Goal: Task Accomplishment & Management: Manage account settings

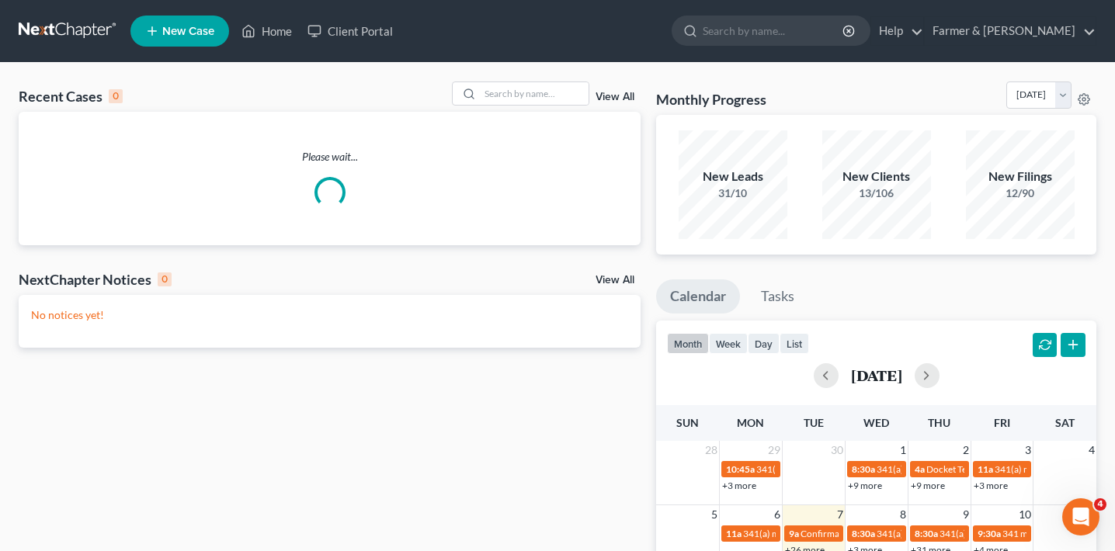
click at [620, 92] on div "View All" at bounding box center [546, 94] width 189 height 24
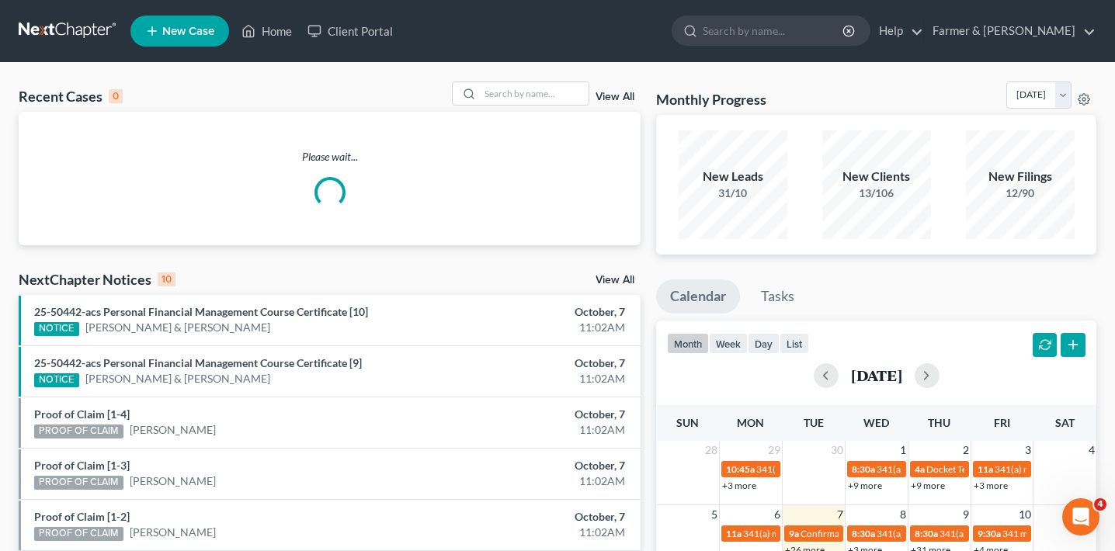
click at [620, 95] on link "View All" at bounding box center [615, 97] width 39 height 11
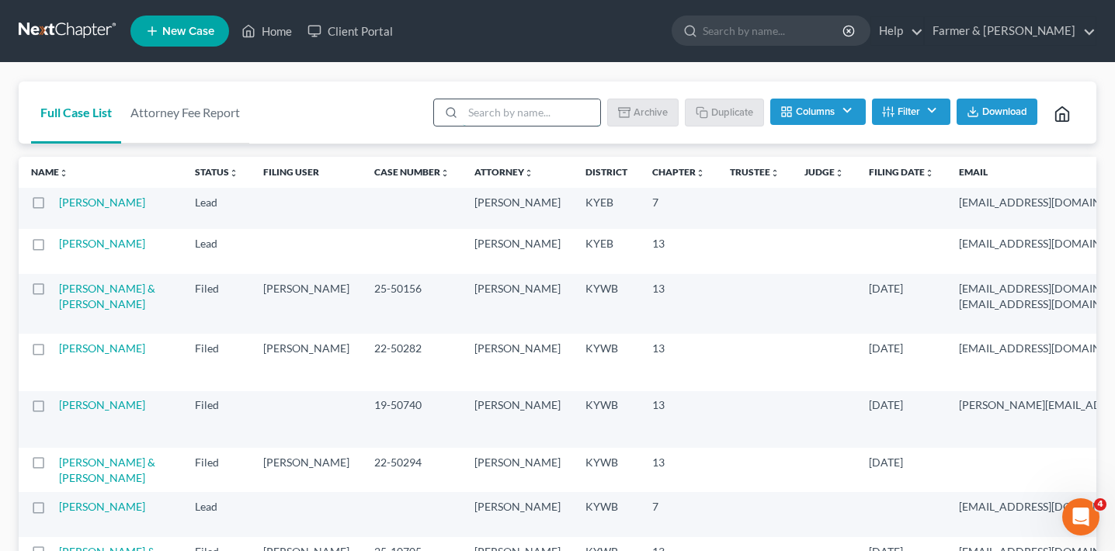
click at [496, 111] on input "search" at bounding box center [531, 112] width 137 height 26
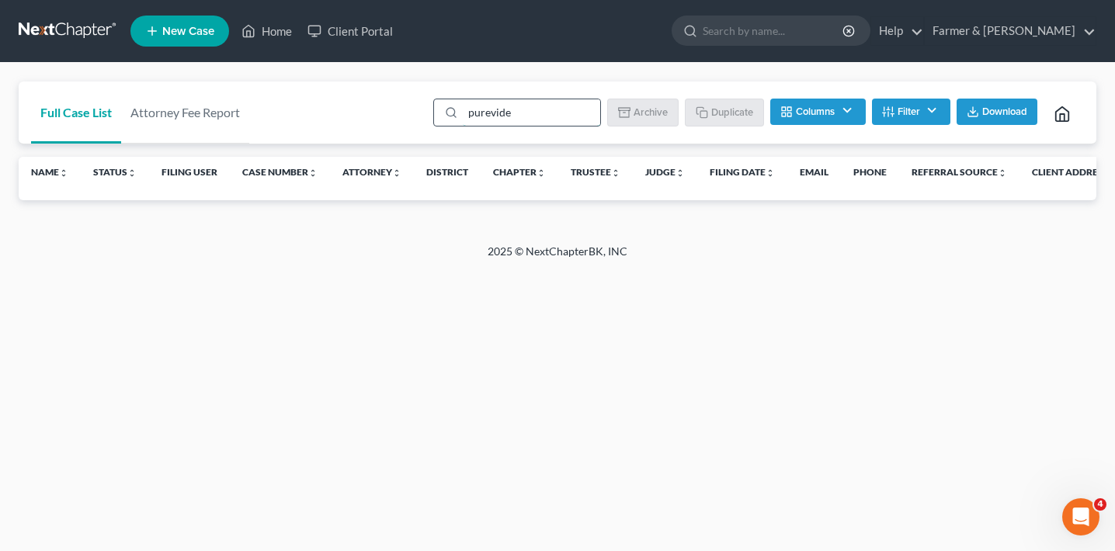
click at [501, 116] on input "purevide" at bounding box center [531, 112] width 137 height 26
type input "purefide"
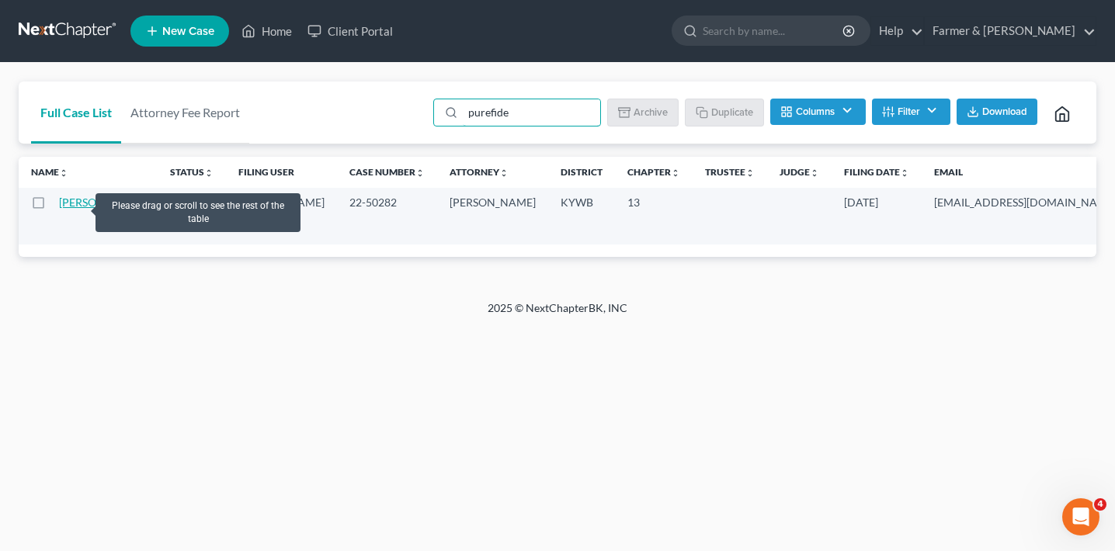
click at [76, 206] on link "[PERSON_NAME]" at bounding box center [102, 202] width 86 height 13
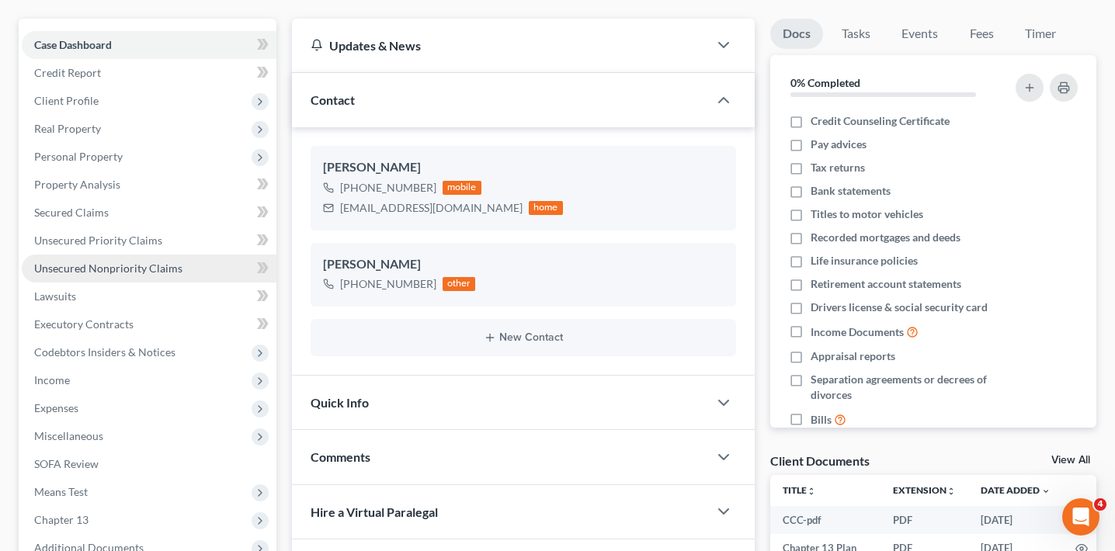
scroll to position [134, 0]
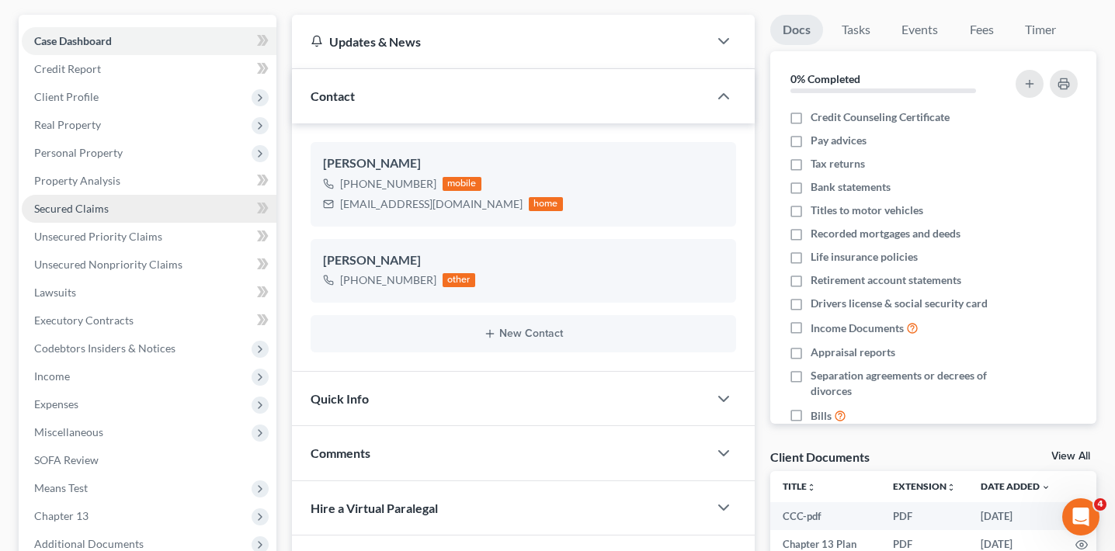
click at [193, 209] on link "Secured Claims" at bounding box center [149, 209] width 255 height 28
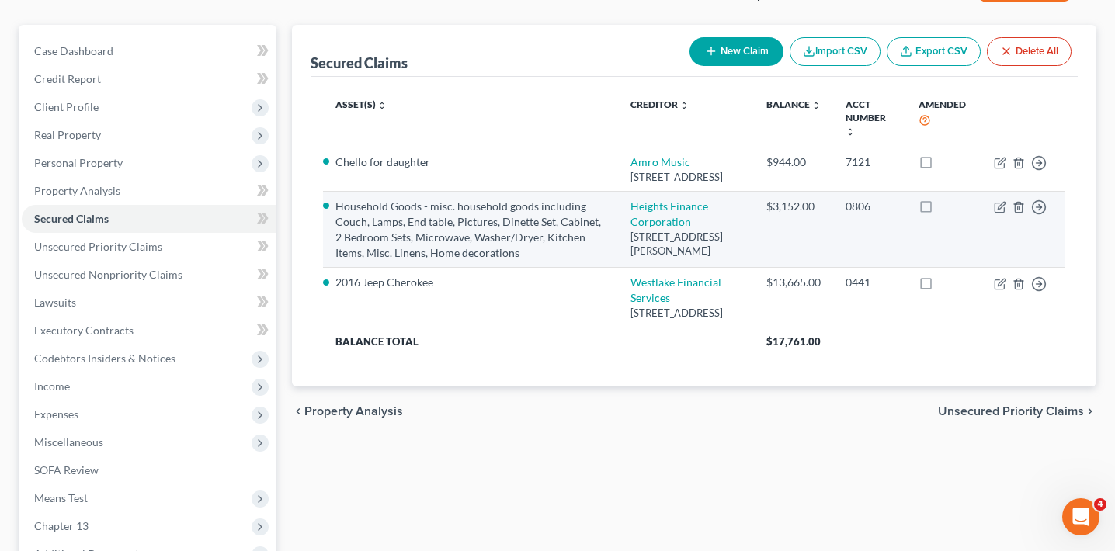
scroll to position [122, 0]
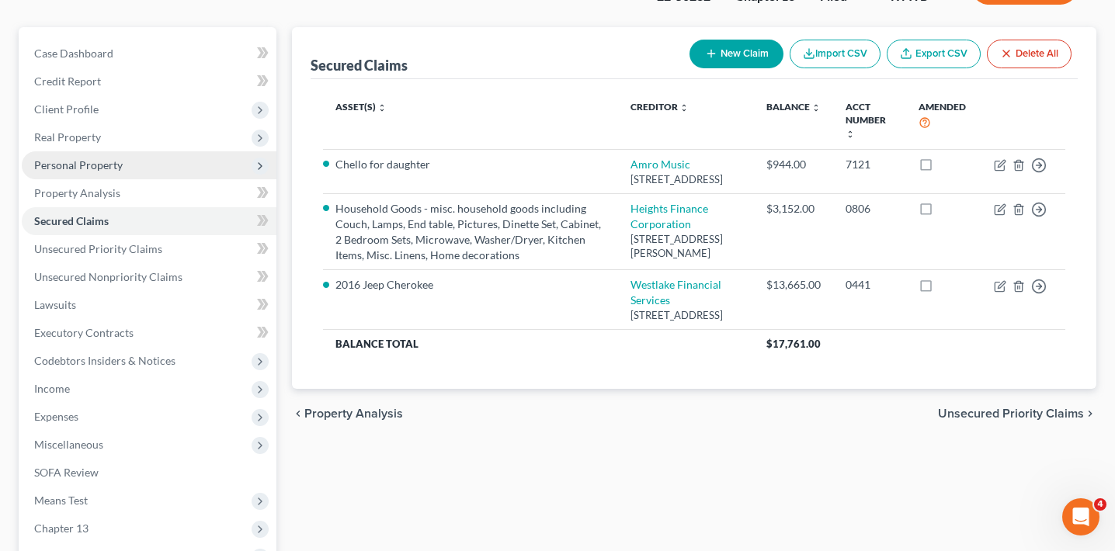
click at [135, 161] on span "Personal Property" at bounding box center [149, 165] width 255 height 28
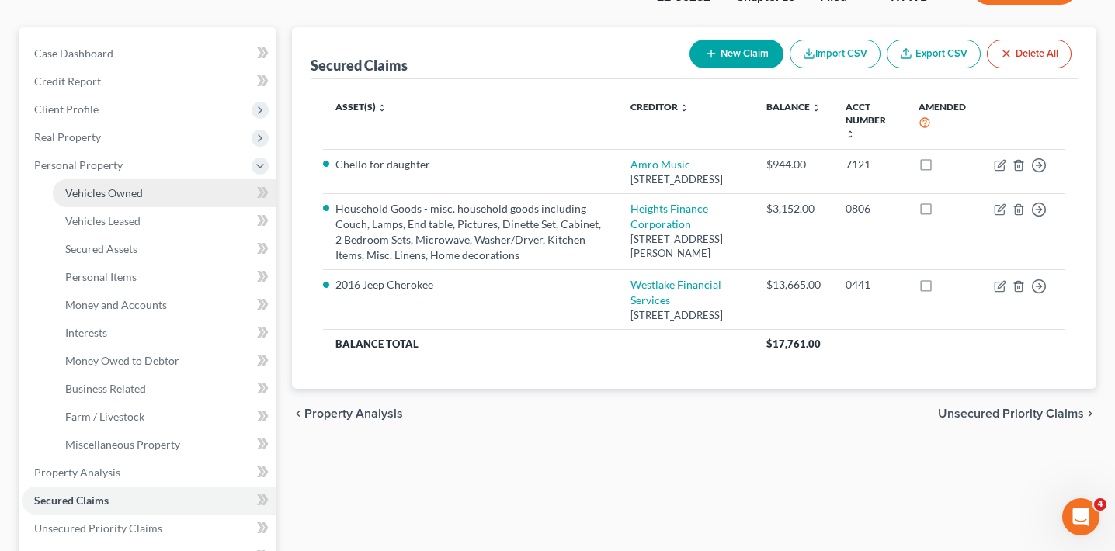
click at [137, 193] on span "Vehicles Owned" at bounding box center [104, 192] width 78 height 13
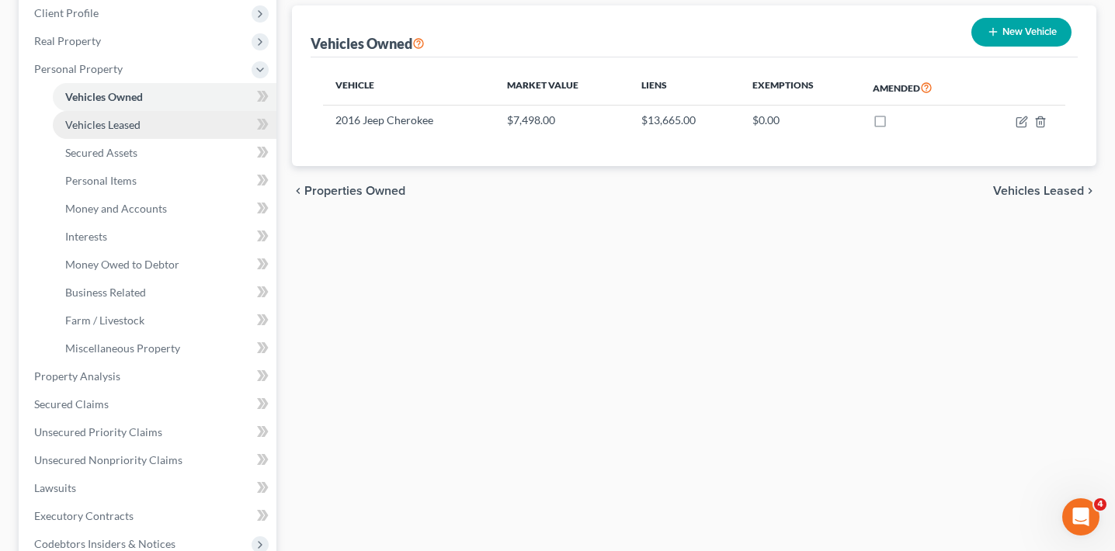
click at [141, 132] on link "Vehicles Leased" at bounding box center [165, 125] width 224 height 28
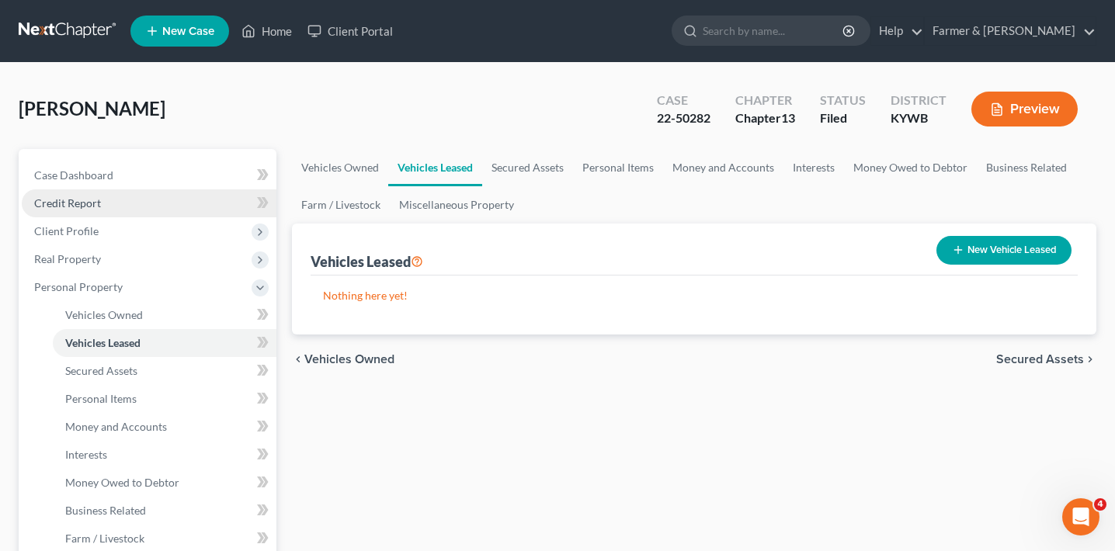
scroll to position [25, 0]
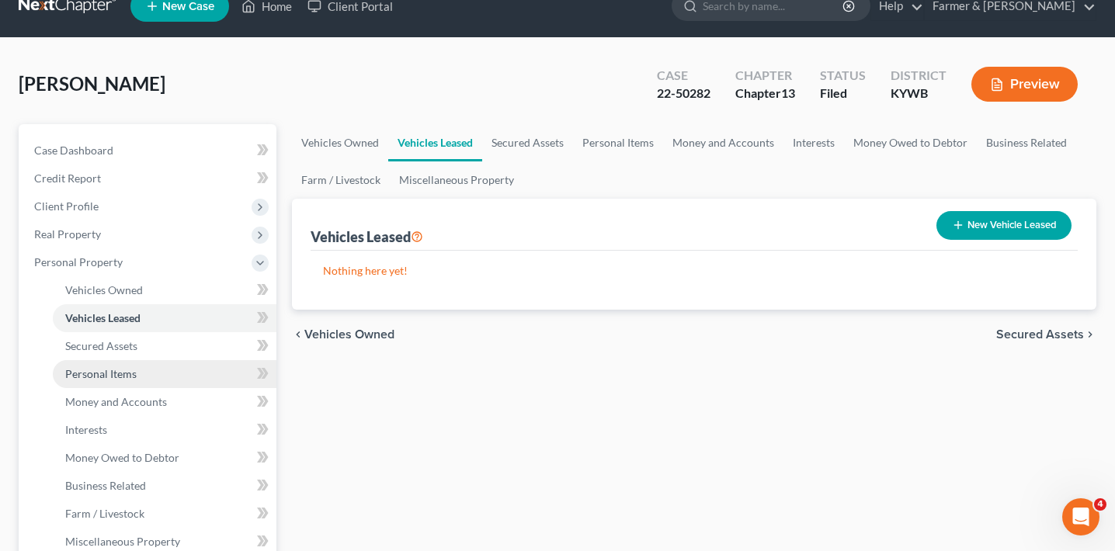
click at [128, 371] on span "Personal Items" at bounding box center [100, 373] width 71 height 13
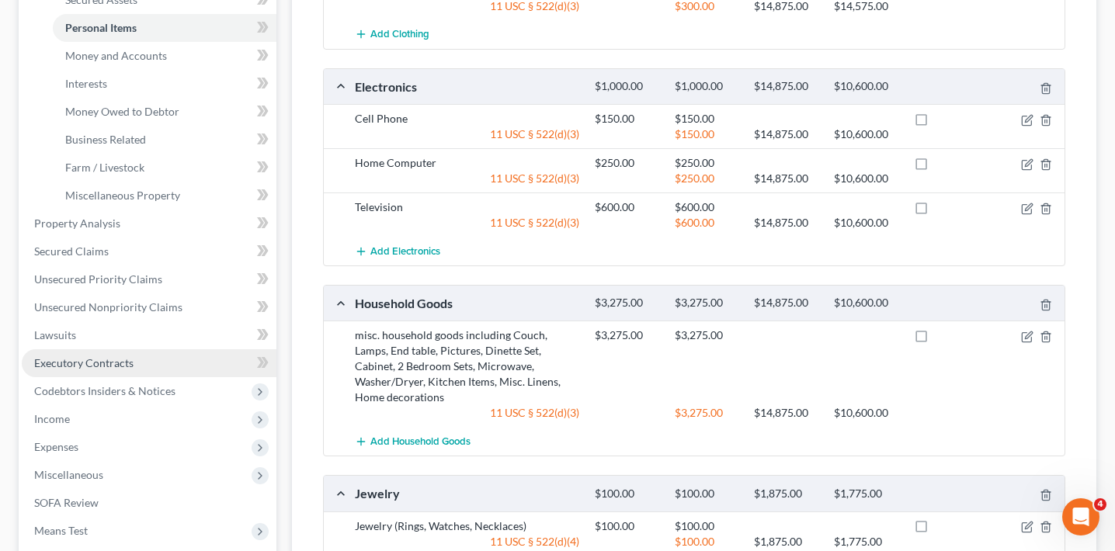
scroll to position [365, 0]
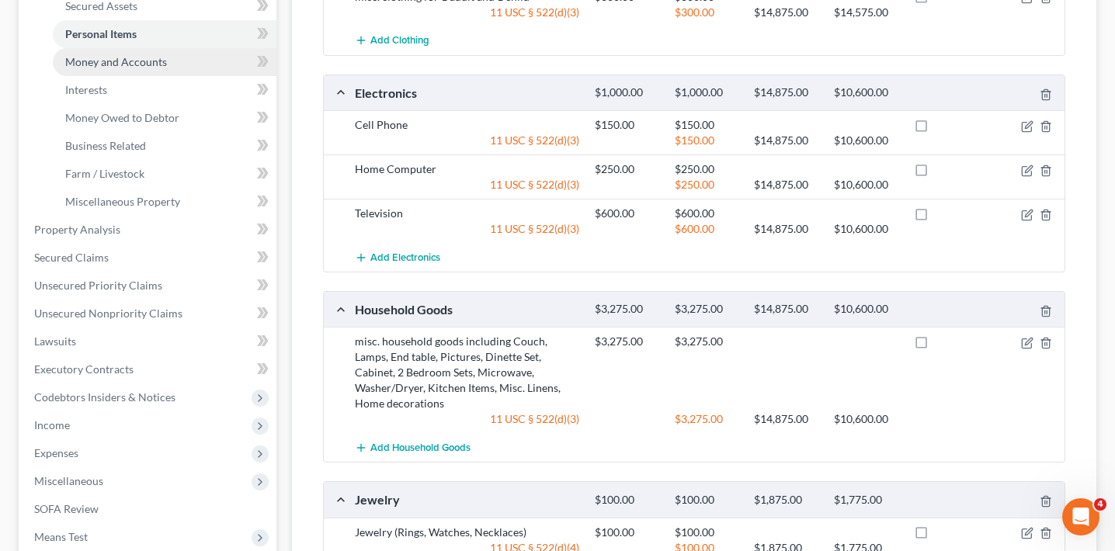
click at [152, 64] on span "Money and Accounts" at bounding box center [116, 61] width 102 height 13
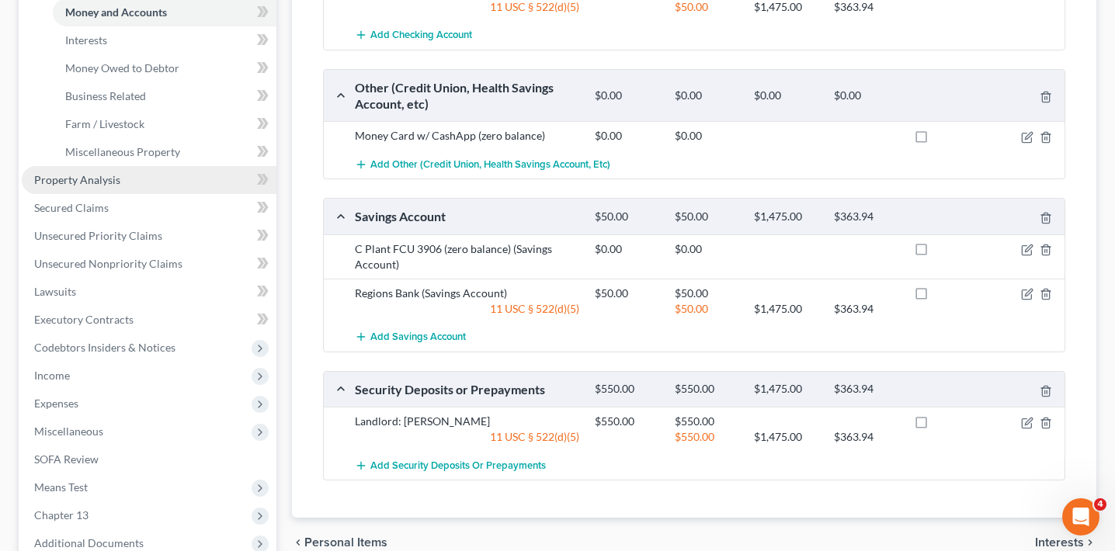
scroll to position [301, 0]
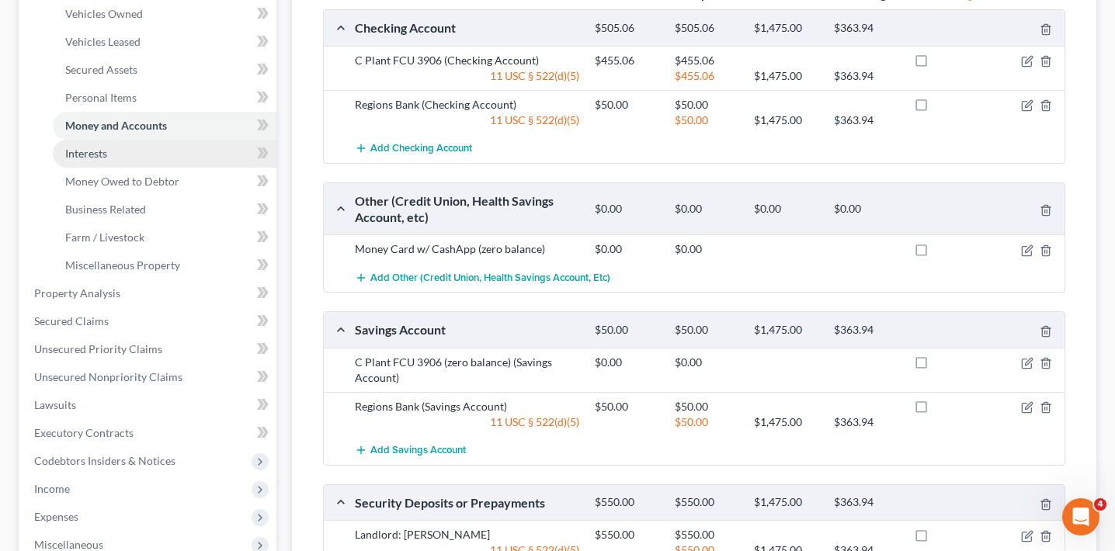
click at [155, 159] on link "Interests" at bounding box center [165, 154] width 224 height 28
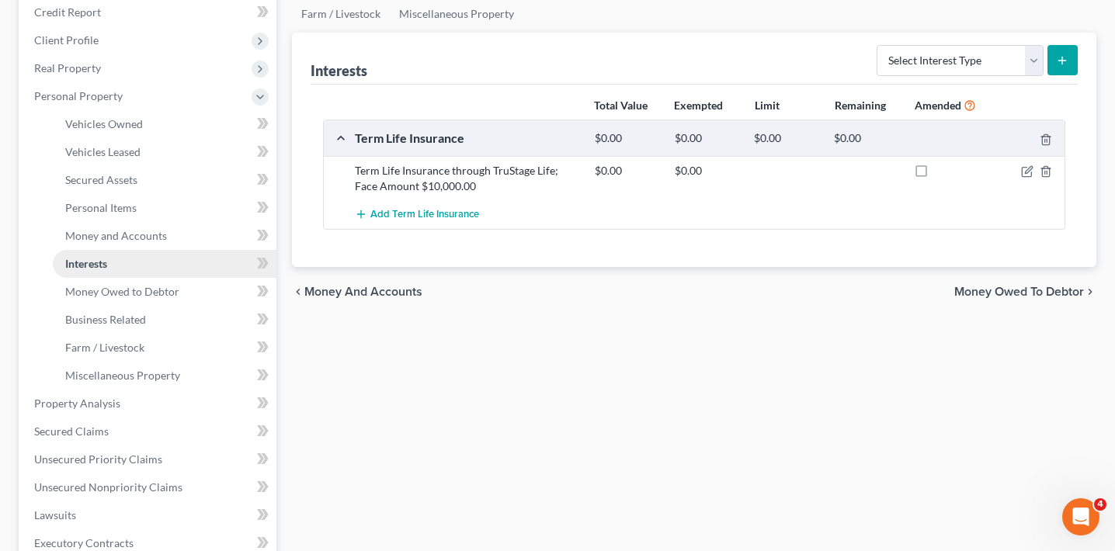
scroll to position [238, 0]
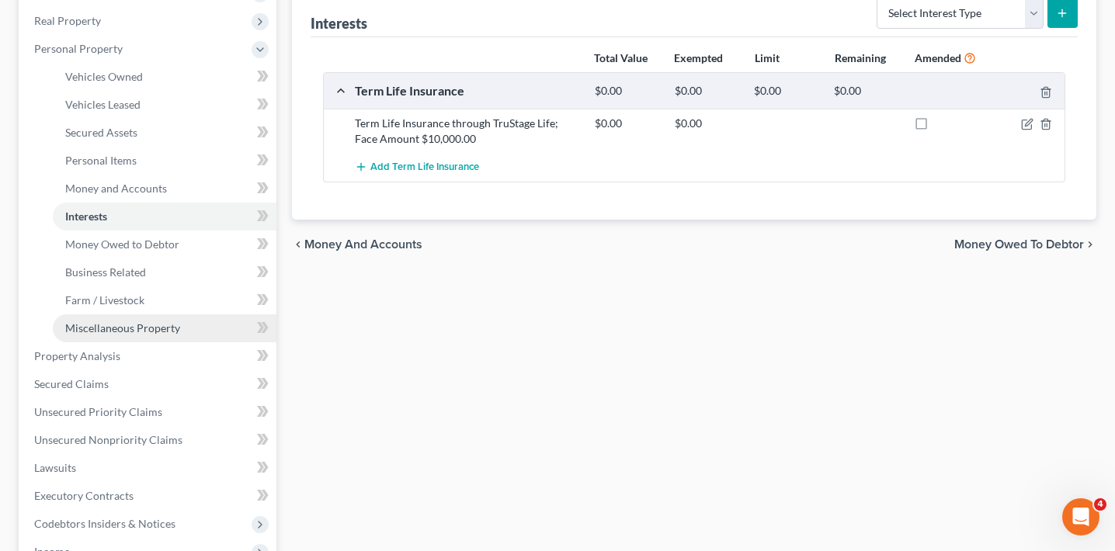
click at [127, 334] on link "Miscellaneous Property" at bounding box center [165, 328] width 224 height 28
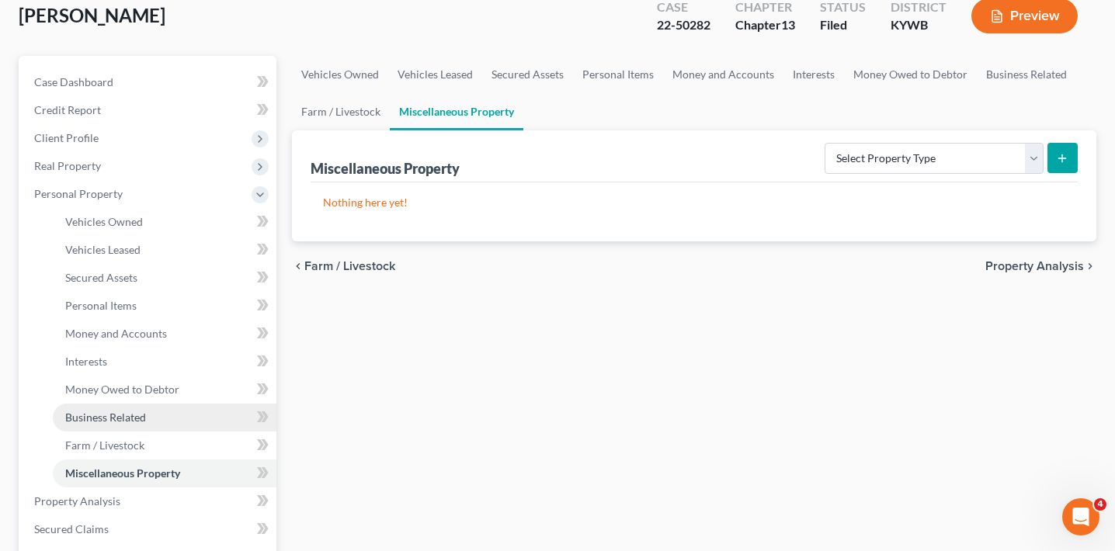
click at [122, 416] on span "Business Related" at bounding box center [105, 417] width 81 height 13
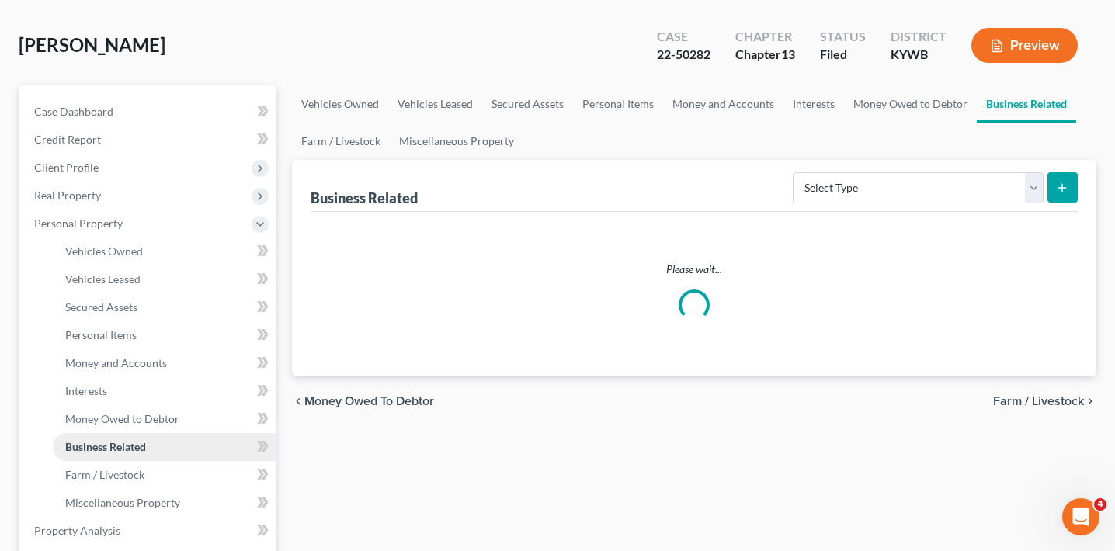
scroll to position [77, 0]
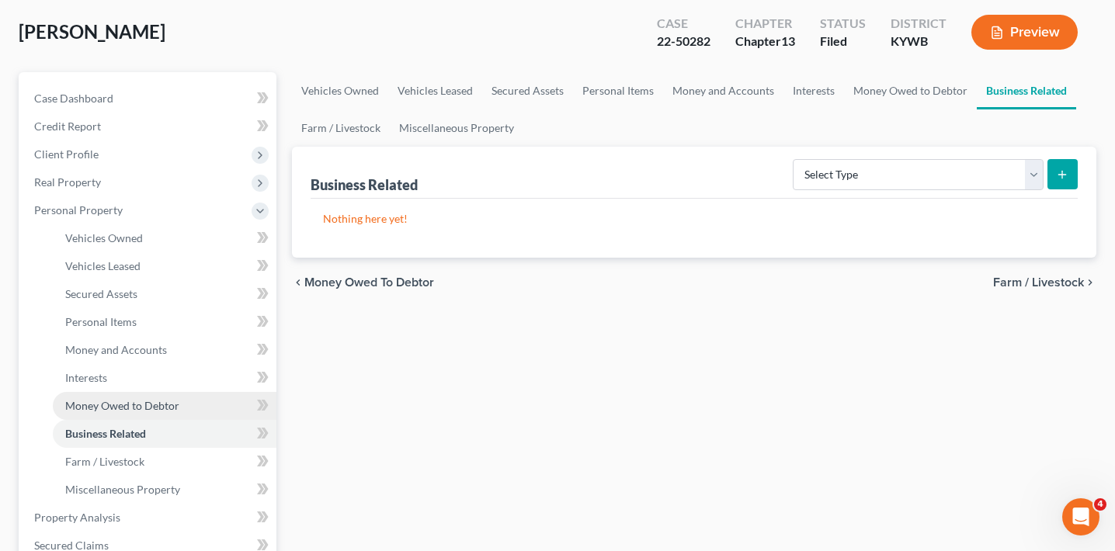
click at [127, 410] on span "Money Owed to Debtor" at bounding box center [122, 405] width 114 height 13
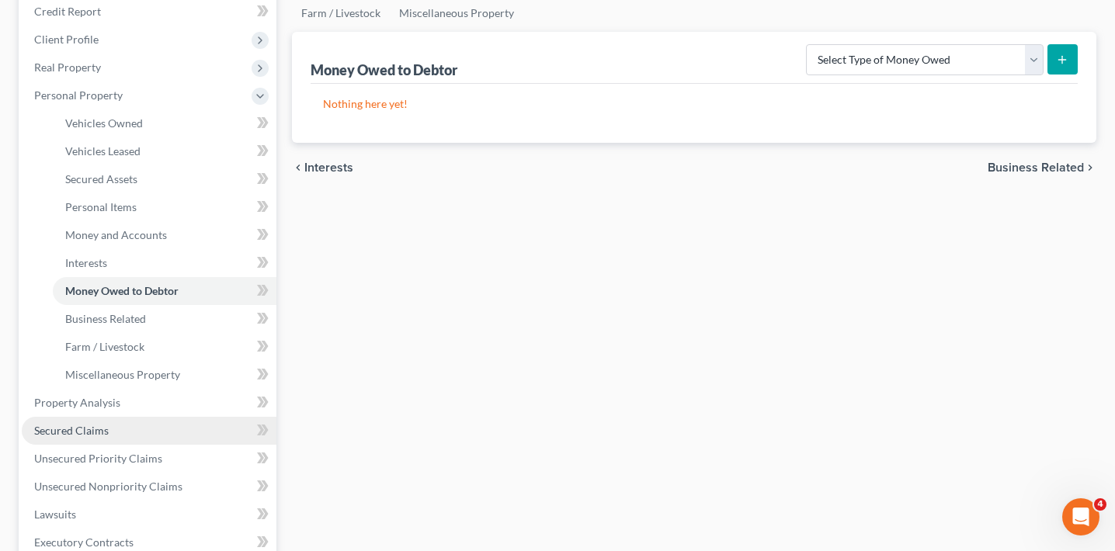
click at [186, 425] on link "Secured Claims" at bounding box center [149, 431] width 255 height 28
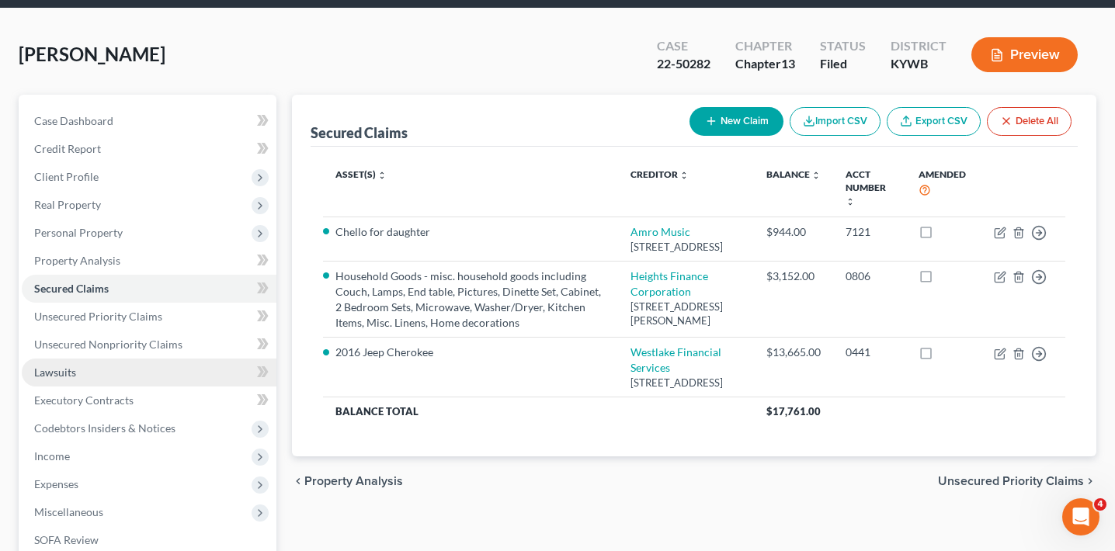
scroll to position [55, 0]
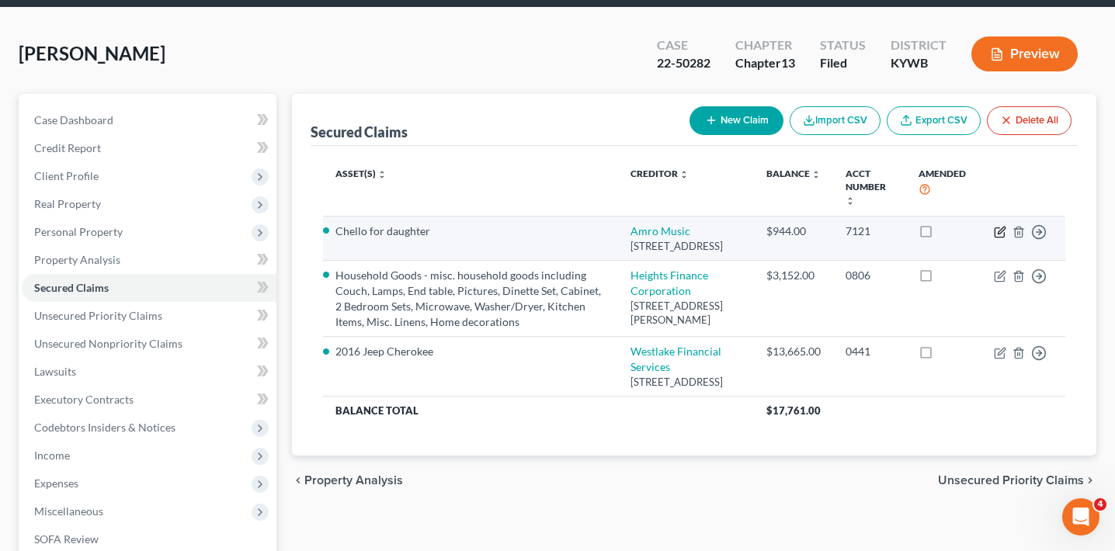
click at [997, 231] on icon "button" at bounding box center [1000, 232] width 12 height 12
select select "44"
select select "4"
select select "0"
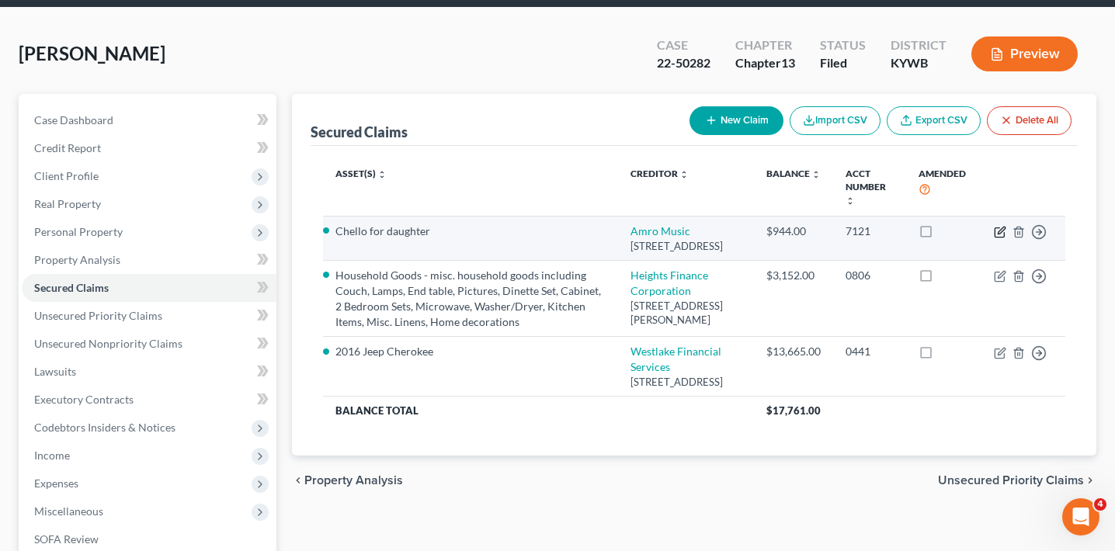
select select "0"
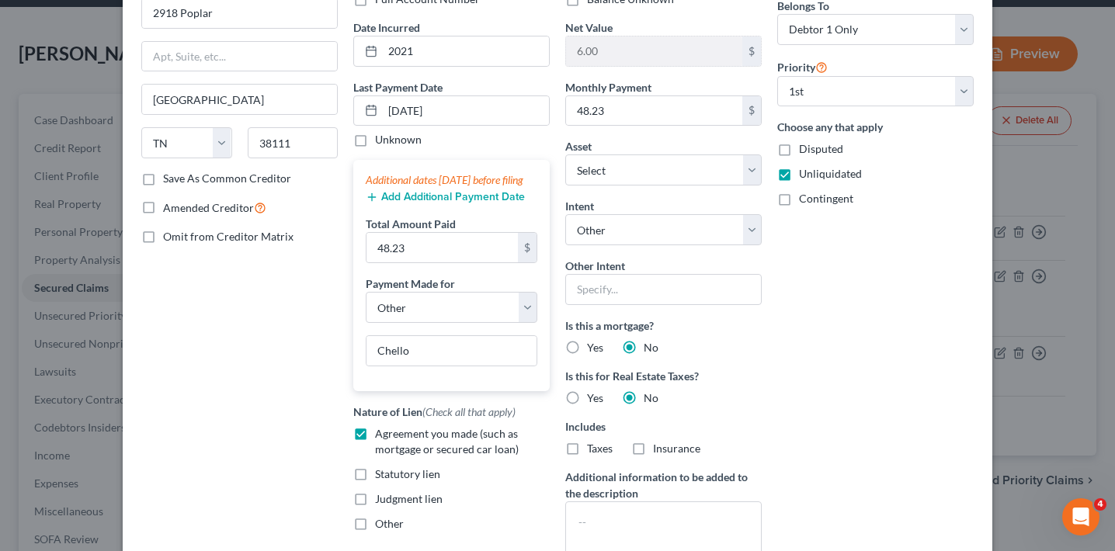
scroll to position [0, 0]
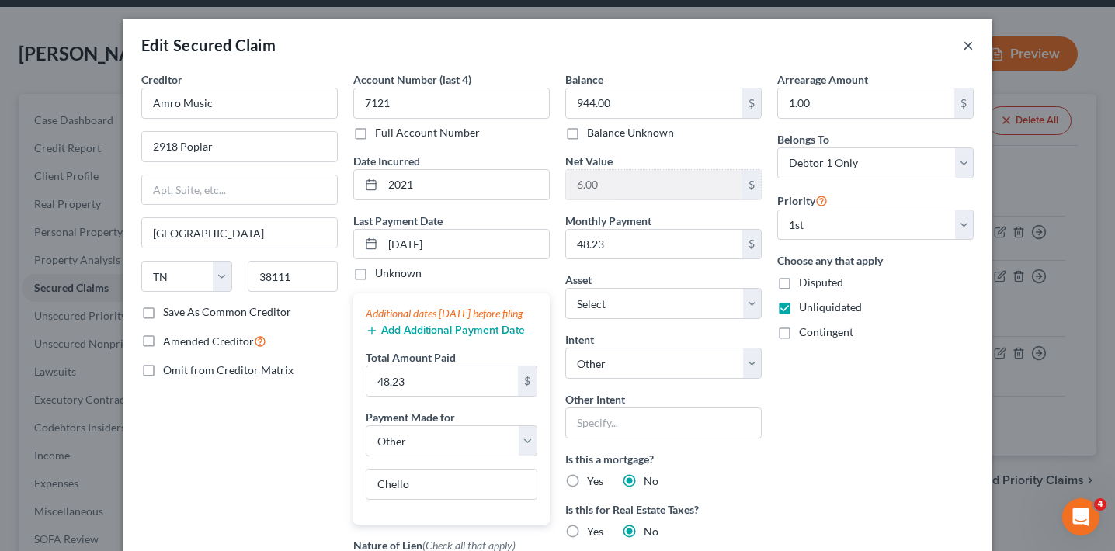
click at [972, 45] on button "×" at bounding box center [968, 45] width 11 height 19
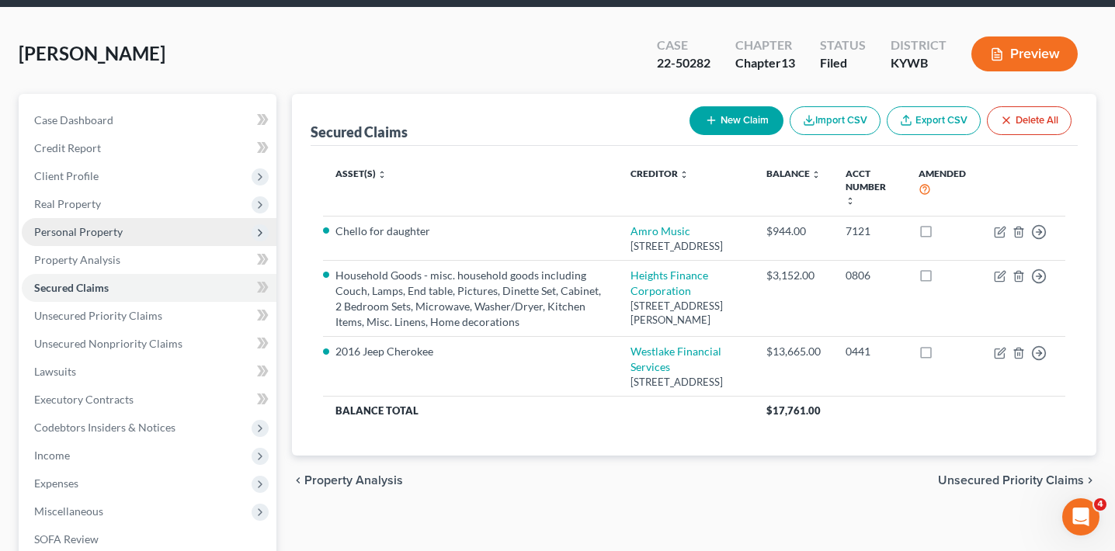
click at [78, 228] on span "Personal Property" at bounding box center [78, 231] width 89 height 13
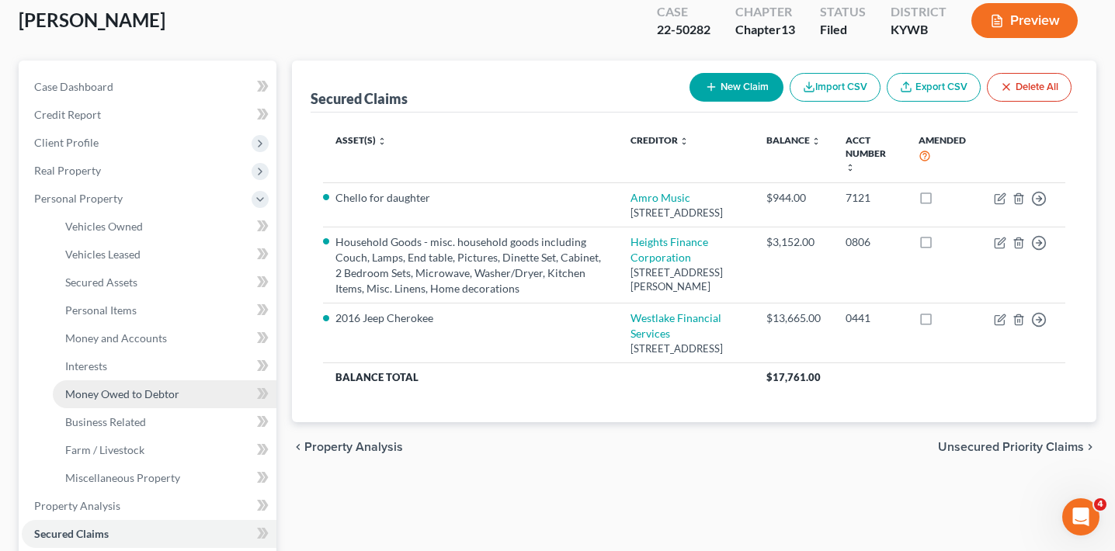
scroll to position [90, 0]
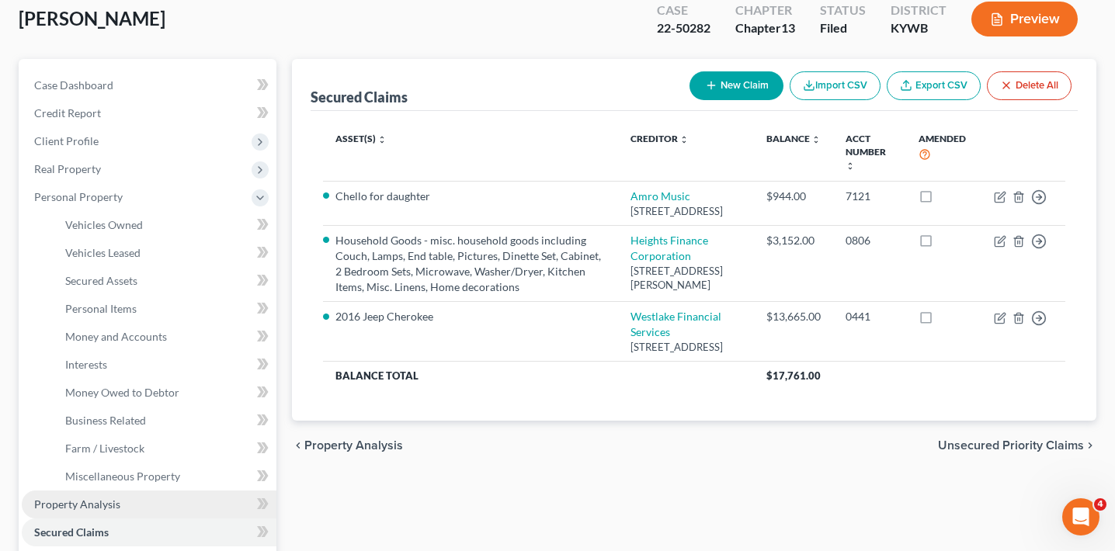
click at [68, 498] on span "Property Analysis" at bounding box center [77, 504] width 86 height 13
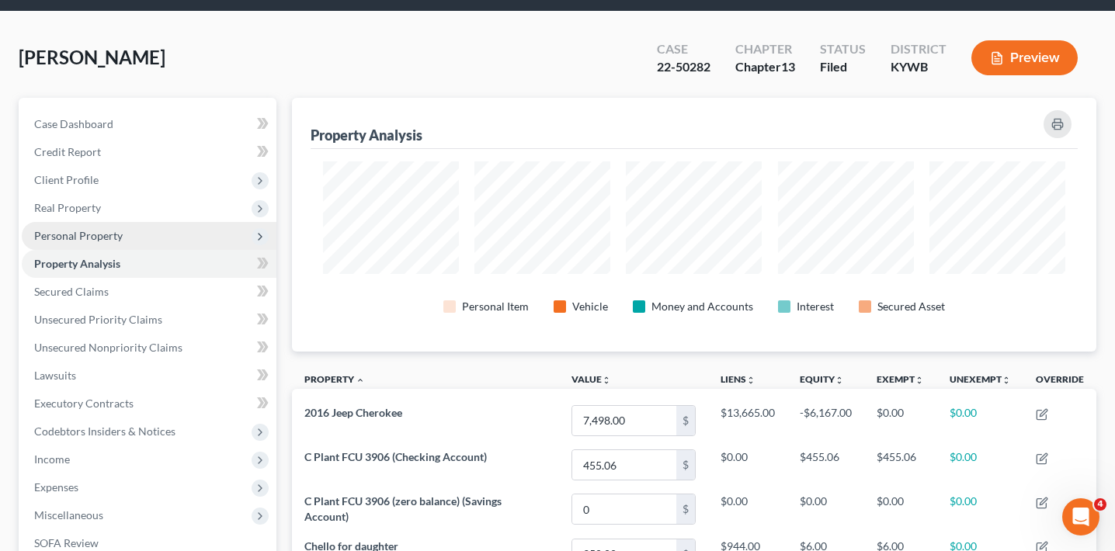
scroll to position [52, 0]
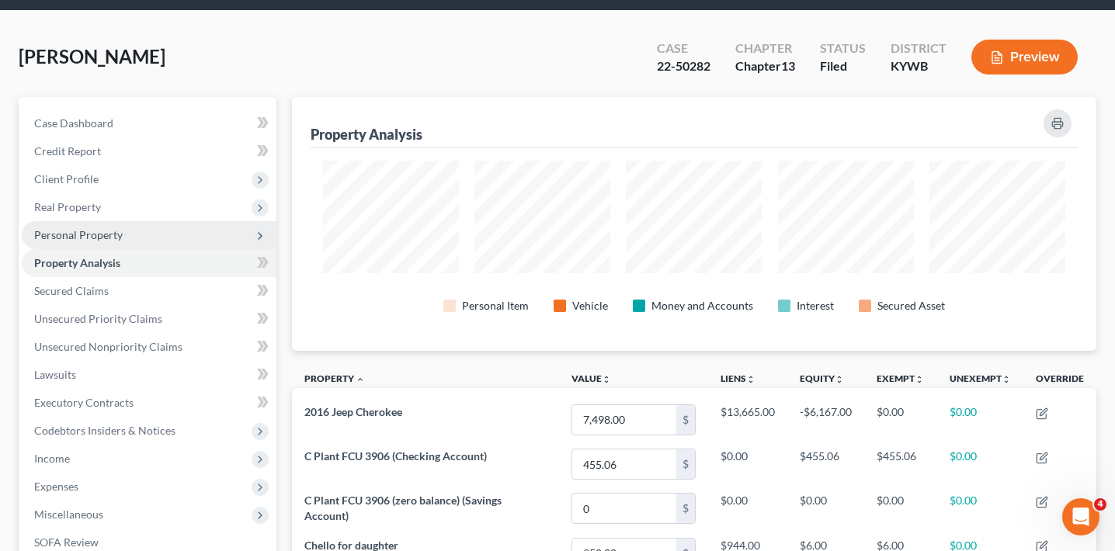
click at [106, 228] on span "Personal Property" at bounding box center [78, 234] width 89 height 13
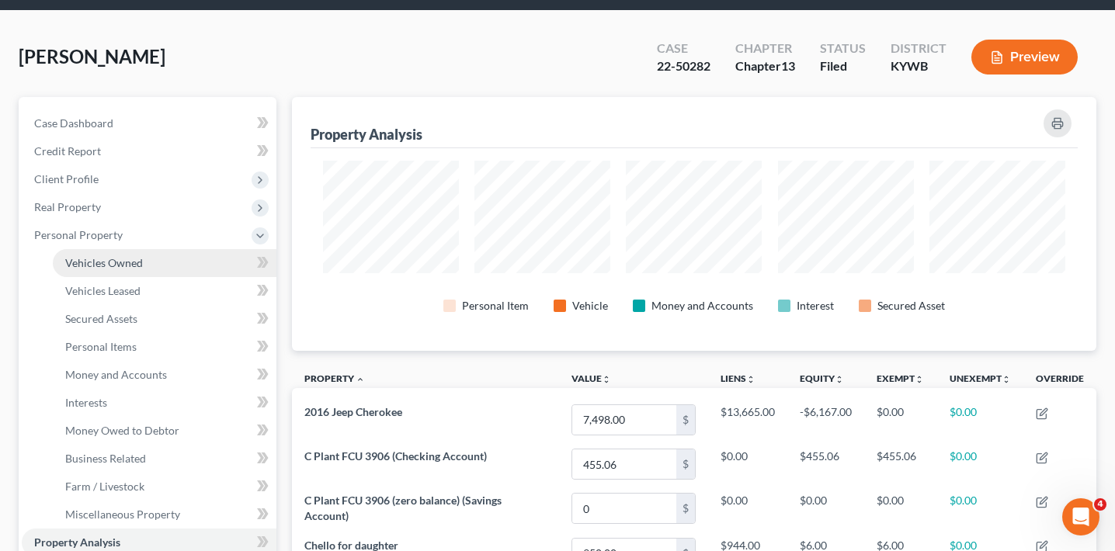
click at [106, 268] on span "Vehicles Owned" at bounding box center [104, 262] width 78 height 13
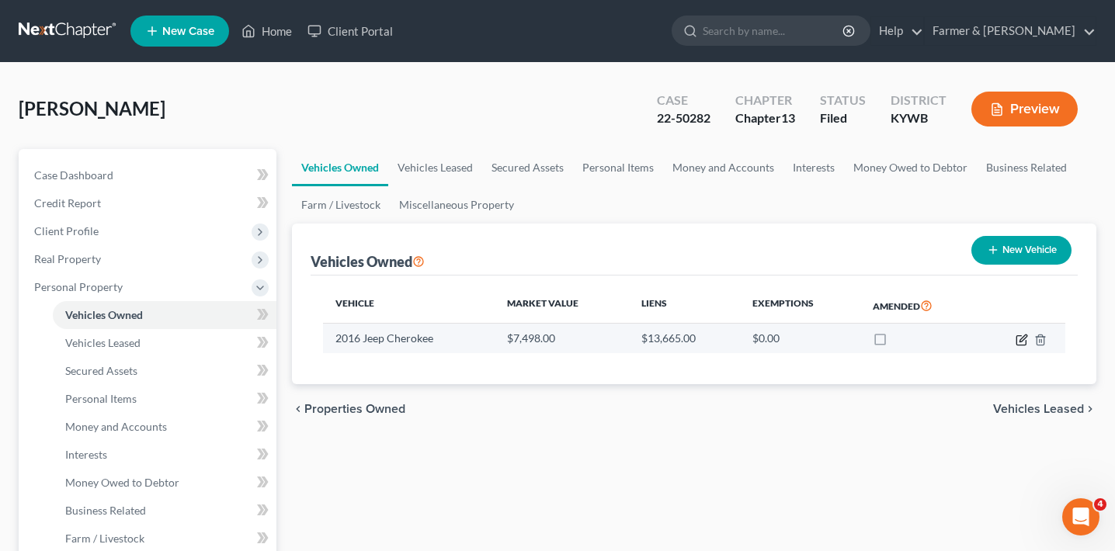
click at [1019, 342] on icon "button" at bounding box center [1022, 340] width 12 height 12
select select "0"
select select "10"
select select "2"
select select "0"
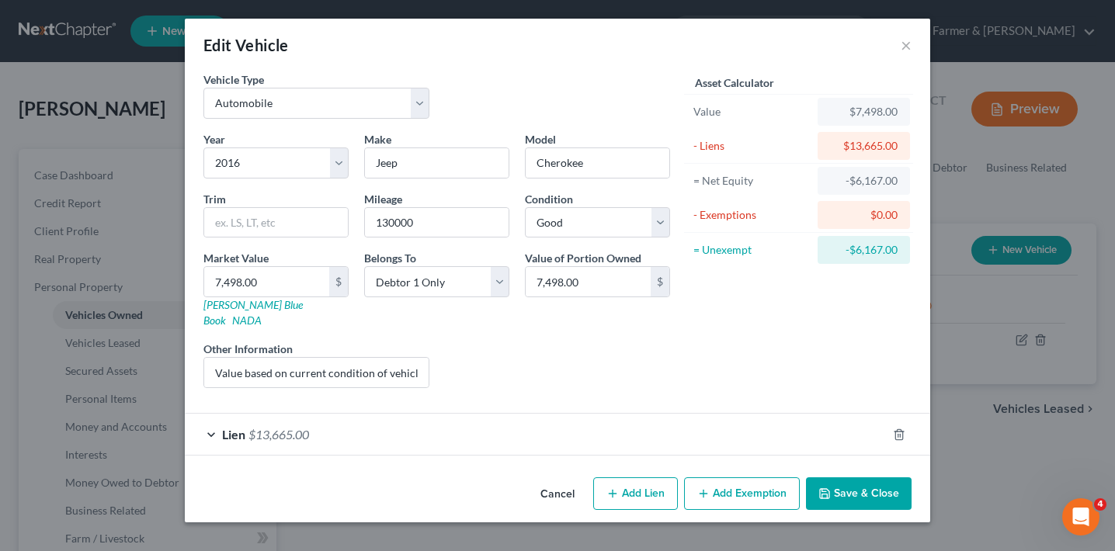
click at [737, 414] on div "Lien $13,665.00" at bounding box center [536, 434] width 702 height 41
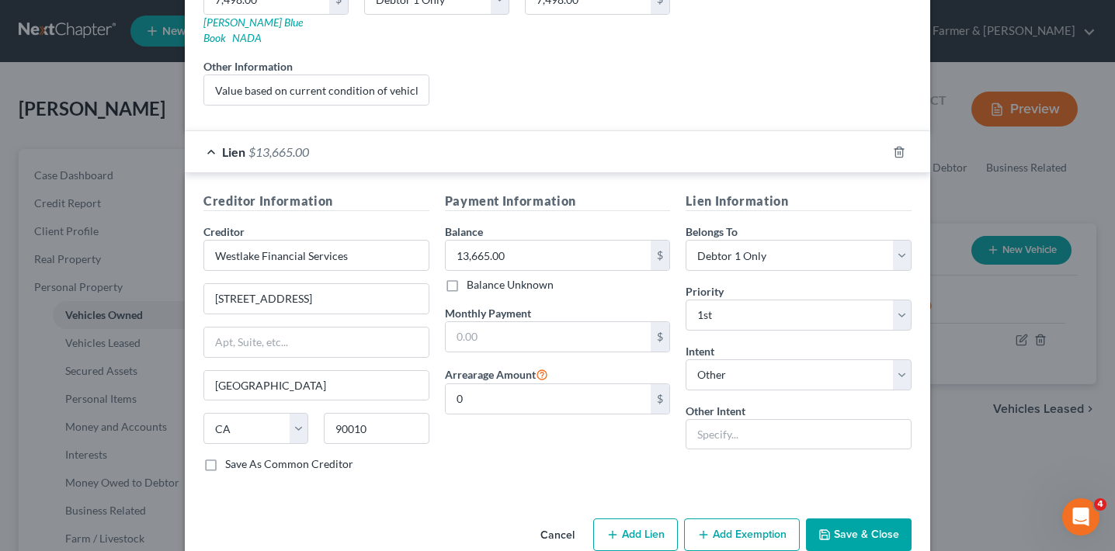
scroll to position [298, 0]
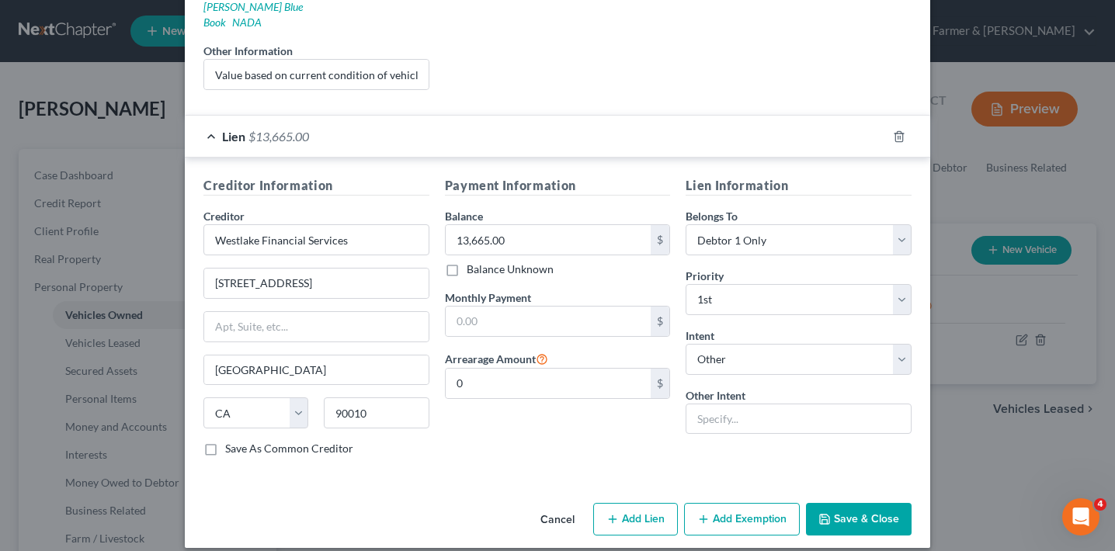
click at [561, 505] on button "Cancel" at bounding box center [557, 520] width 59 height 31
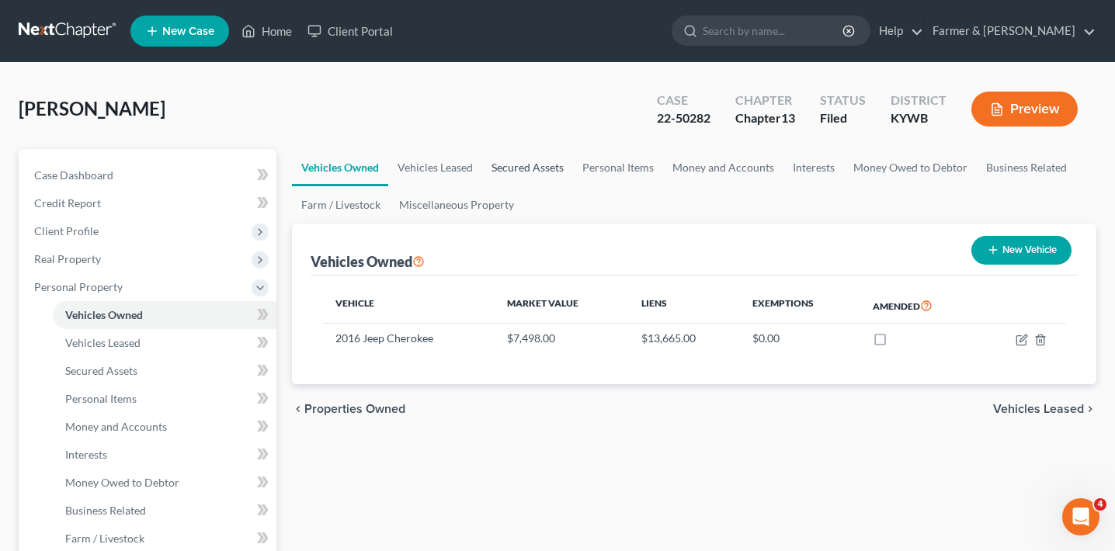
click at [539, 161] on link "Secured Assets" at bounding box center [527, 167] width 91 height 37
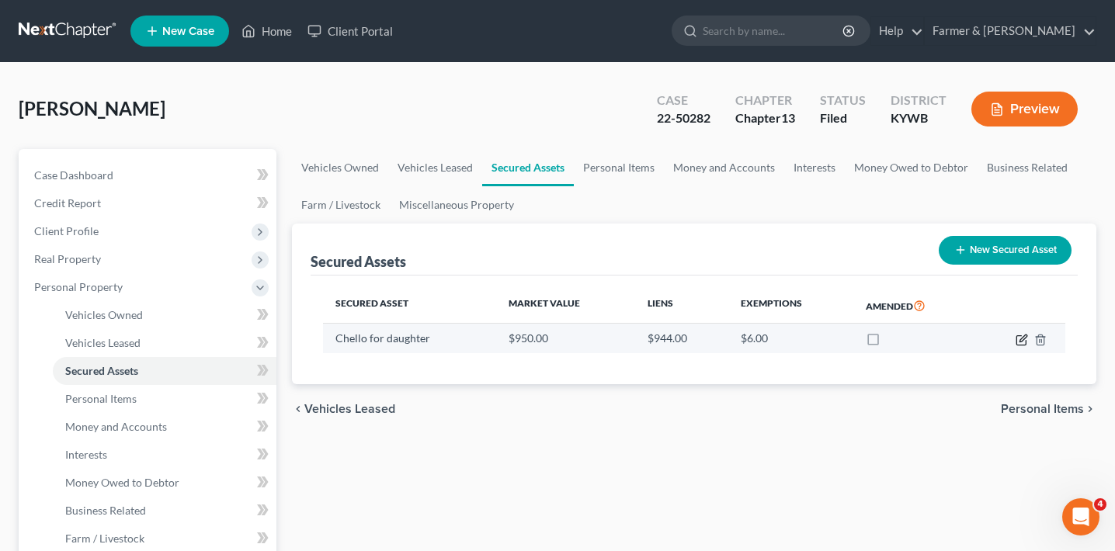
click at [1020, 339] on icon "button" at bounding box center [1023, 338] width 7 height 7
select select "0"
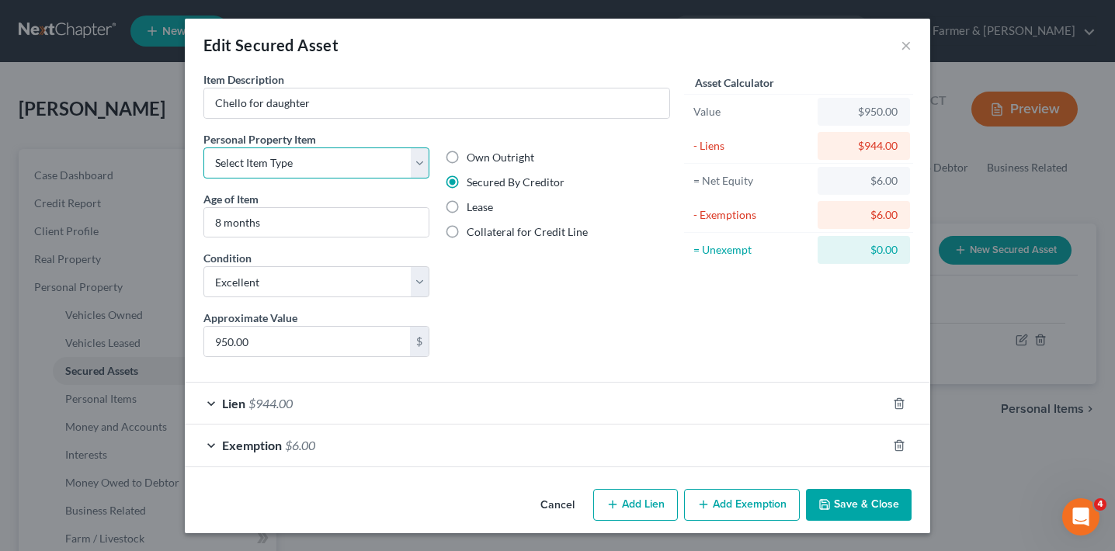
click at [352, 162] on select "Select Item Type Clothing Collectibles Of Value Electronics Firearms Household …" at bounding box center [316, 163] width 226 height 31
select select "sports_and_hobby_equipment"
click at [203, 148] on select "Select Item Type Clothing Collectibles Of Value Electronics Firearms Household …" at bounding box center [316, 163] width 226 height 31
click at [856, 504] on button "Save & Close" at bounding box center [859, 505] width 106 height 33
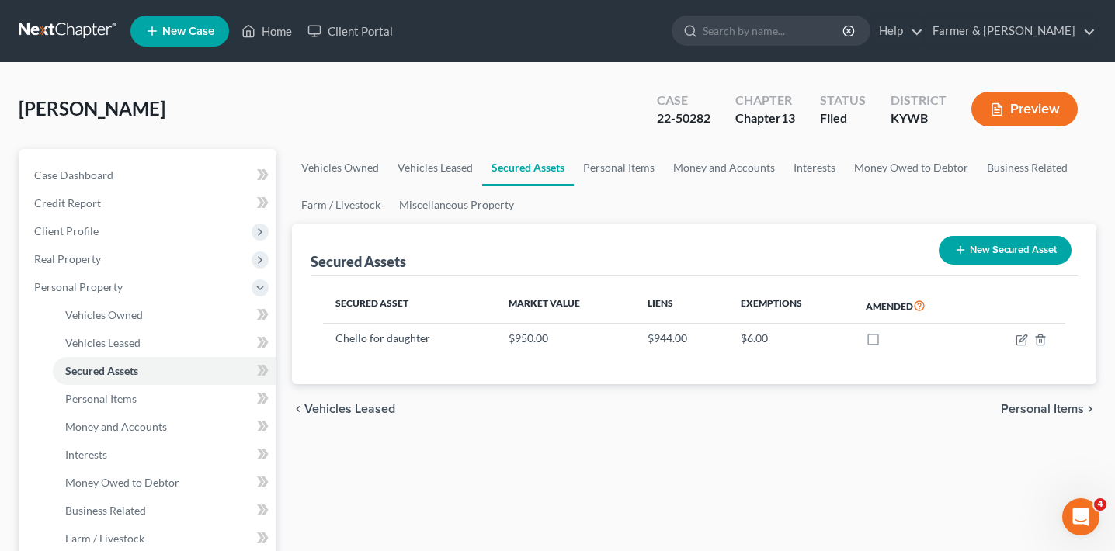
click at [769, 38] on input "search" at bounding box center [774, 30] width 142 height 29
click at [247, 30] on icon at bounding box center [248, 31] width 14 height 19
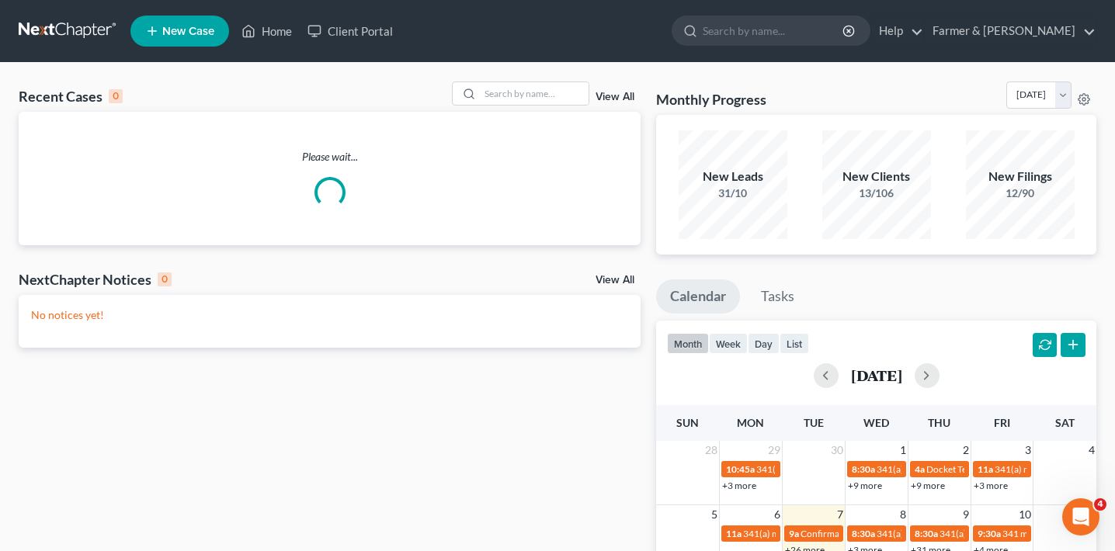
click at [624, 96] on link "View All" at bounding box center [615, 97] width 39 height 11
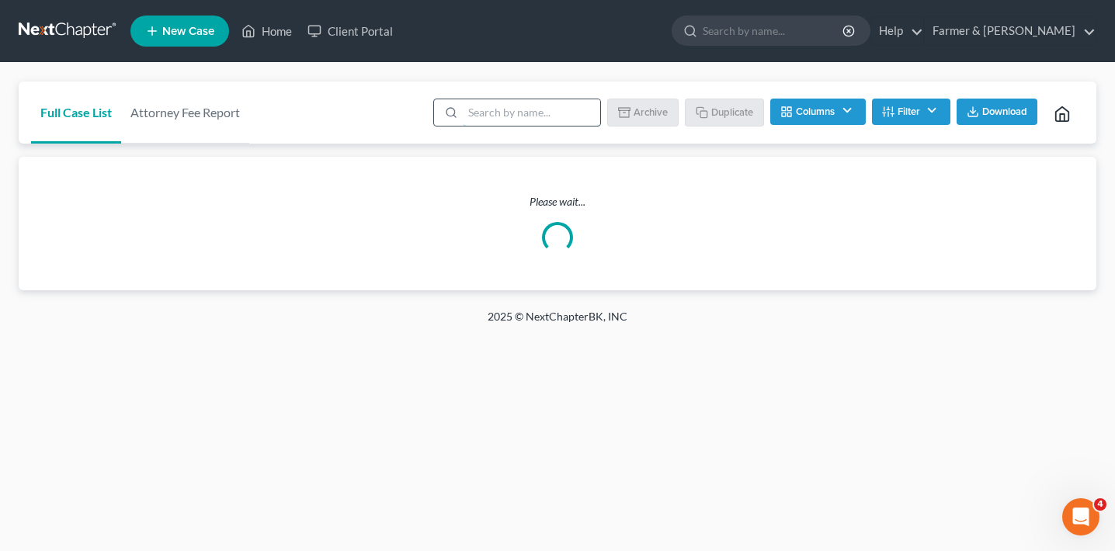
click at [523, 123] on input "search" at bounding box center [531, 112] width 137 height 26
type input "purevida"
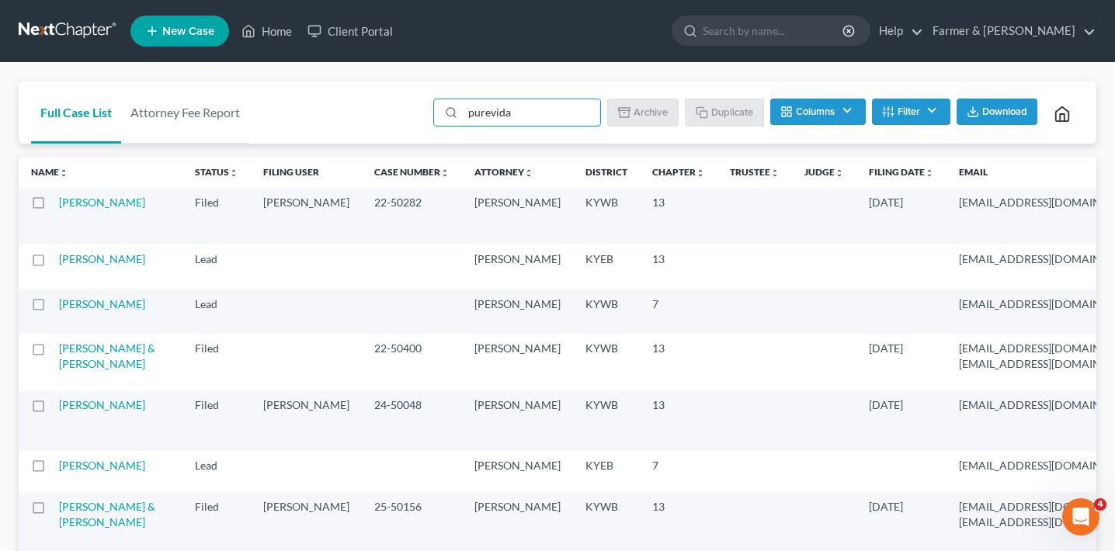
click at [53, 207] on label at bounding box center [53, 207] width 0 height 0
click at [59, 205] on input "checkbox" at bounding box center [64, 200] width 10 height 10
checkbox input "true"
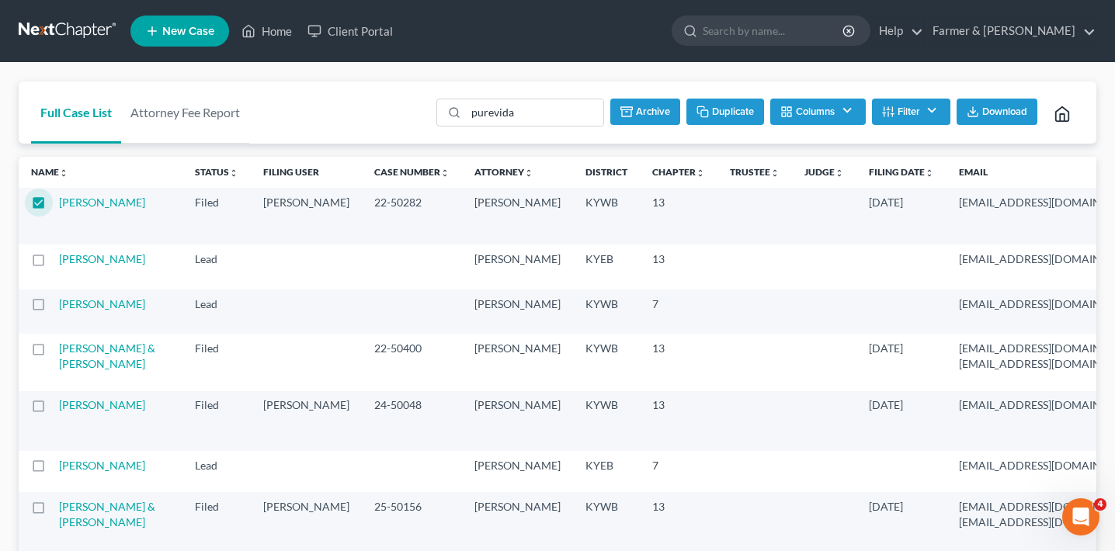
click at [705, 113] on button "Duplicate" at bounding box center [725, 112] width 78 height 26
click at [570, 116] on input "purevida" at bounding box center [532, 112] width 137 height 26
type input "purefide"
